Goal: Check status: Check status

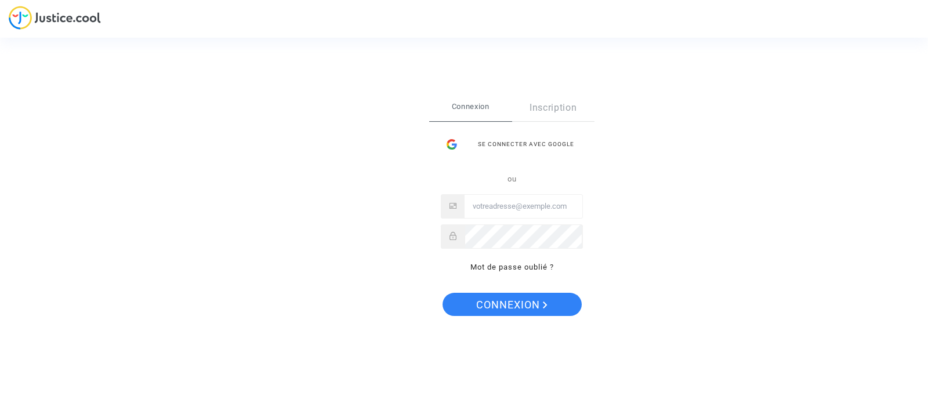
click at [525, 206] on input "Email" at bounding box center [523, 206] width 118 height 23
type input "[EMAIL_ADDRESS][DOMAIN_NAME]"
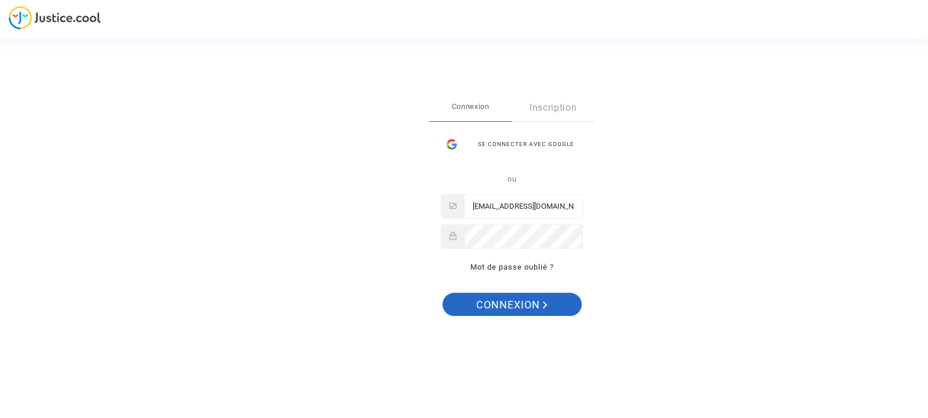
click at [496, 303] on span "Connexion" at bounding box center [511, 305] width 71 height 24
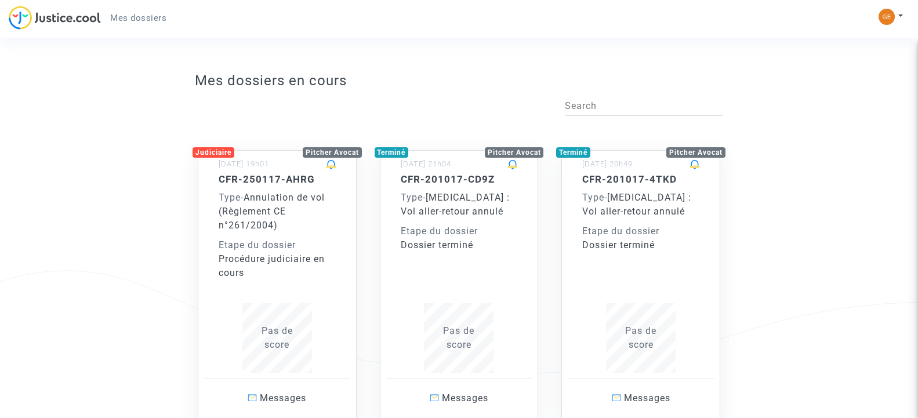
click at [263, 203] on span "Annulation de vol (Règlement CE n°261/2004)" at bounding box center [272, 211] width 106 height 39
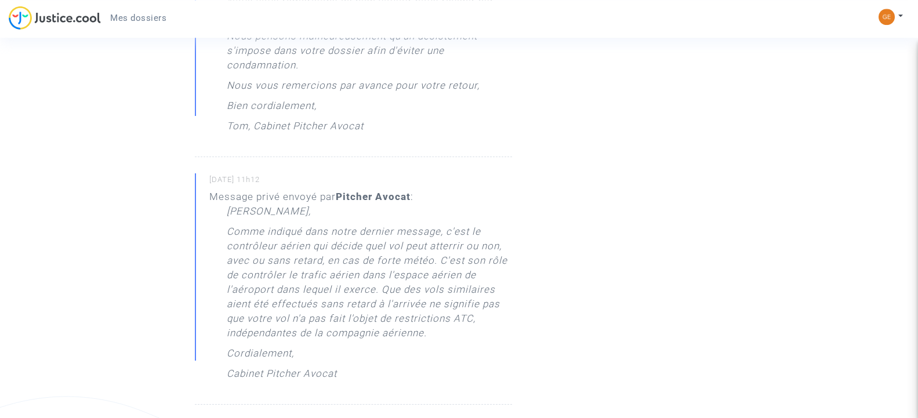
scroll to position [171, 0]
